Goal: Transaction & Acquisition: Purchase product/service

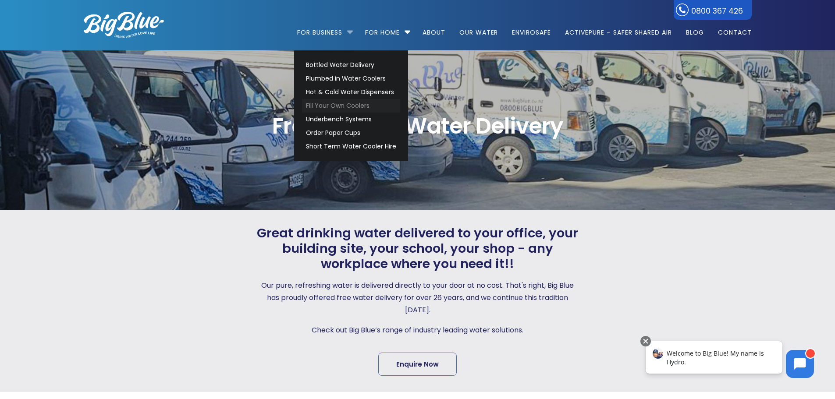
click at [329, 103] on link "Fill Your Own Coolers" at bounding box center [351, 106] width 98 height 14
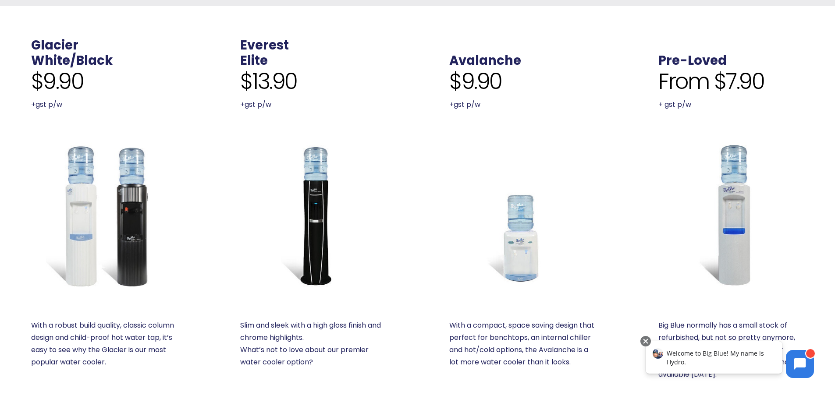
scroll to position [307, 0]
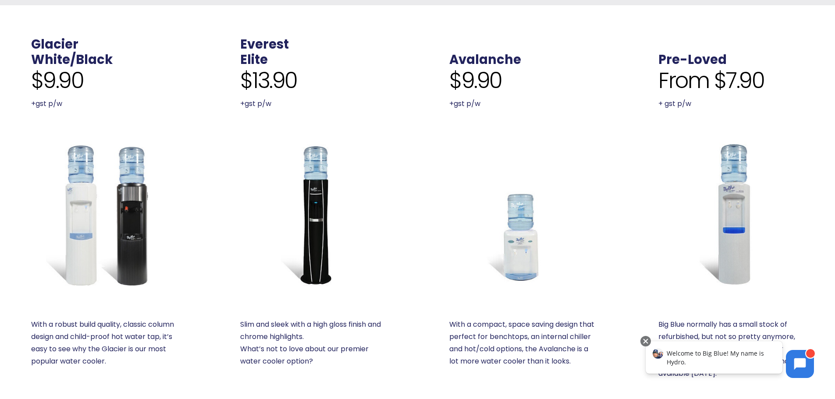
click at [138, 210] on img at bounding box center [104, 215] width 146 height 146
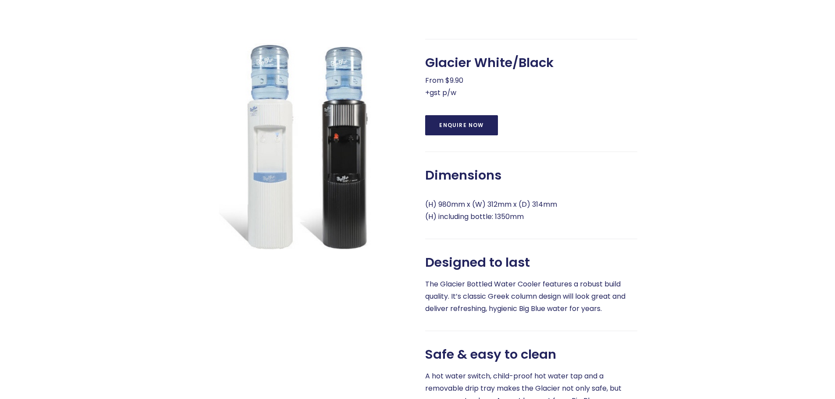
scroll to position [395, 0]
